Goal: Task Accomplishment & Management: Manage account settings

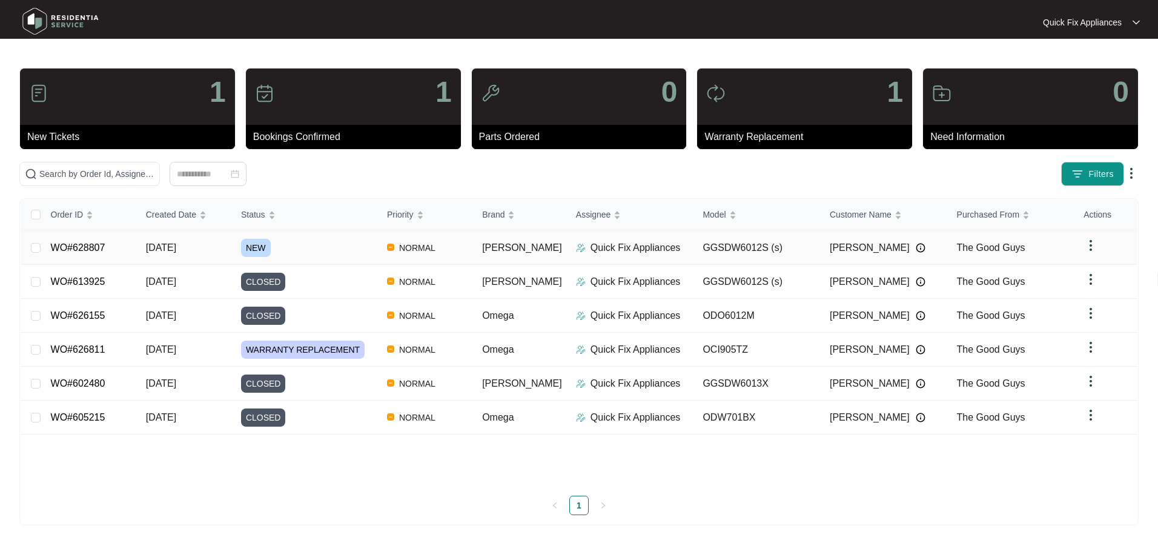
click at [351, 245] on div "NEW" at bounding box center [309, 248] width 136 height 18
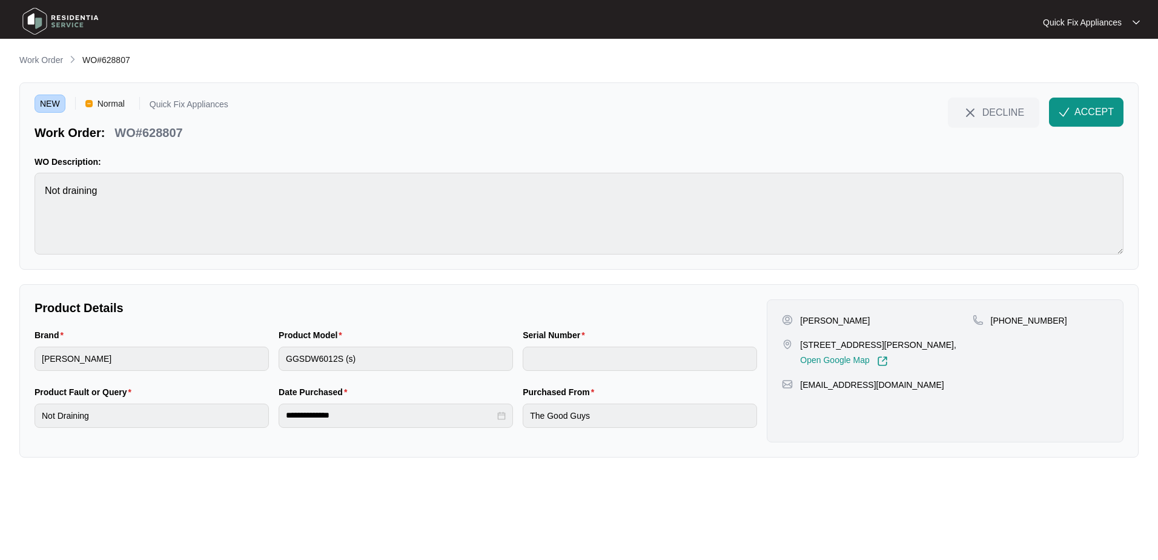
drag, startPoint x: 916, startPoint y: 345, endPoint x: 802, endPoint y: 347, distance: 114.5
click at [802, 347] on p "[STREET_ADDRESS][PERSON_NAME]," at bounding box center [878, 345] width 156 height 12
copy p "[STREET_ADDRESS][PERSON_NAME]"
click at [985, 116] on span "DECLINE" at bounding box center [1003, 111] width 42 height 13
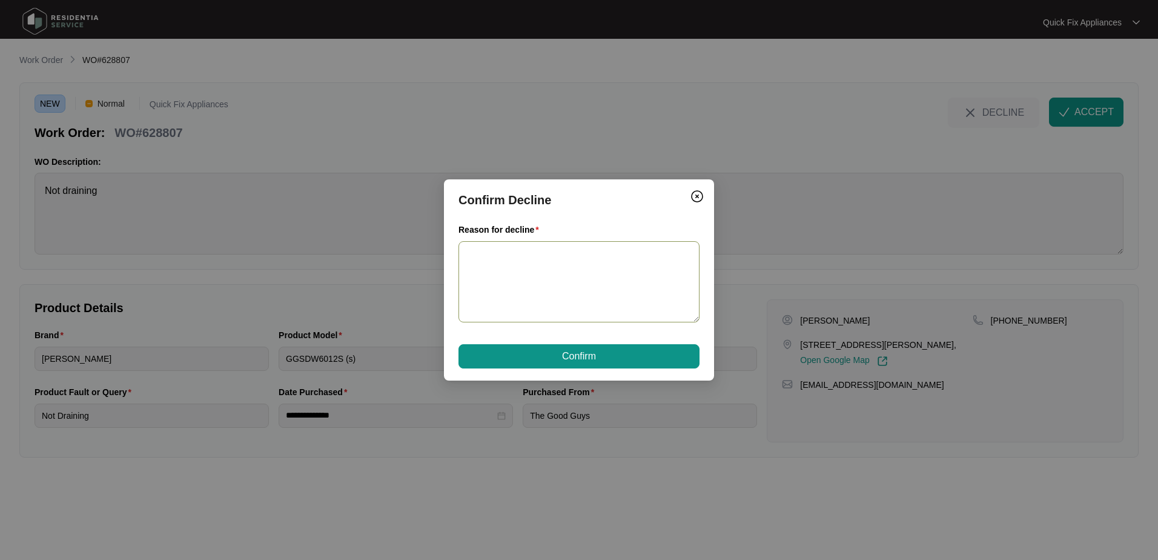
click at [581, 267] on textarea "Reason for decline" at bounding box center [579, 282] width 241 height 82
type textarea "t"
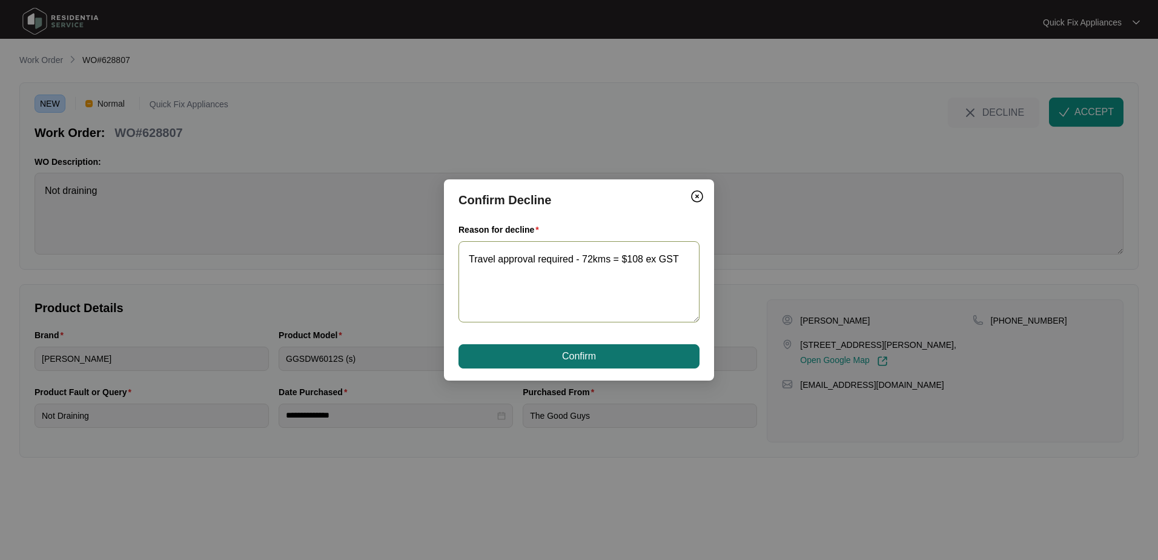
type textarea "Travel approval required - 72kms = $108 ex GST"
click at [596, 353] on button "Confirm" at bounding box center [579, 356] width 241 height 24
